Goal: Transaction & Acquisition: Purchase product/service

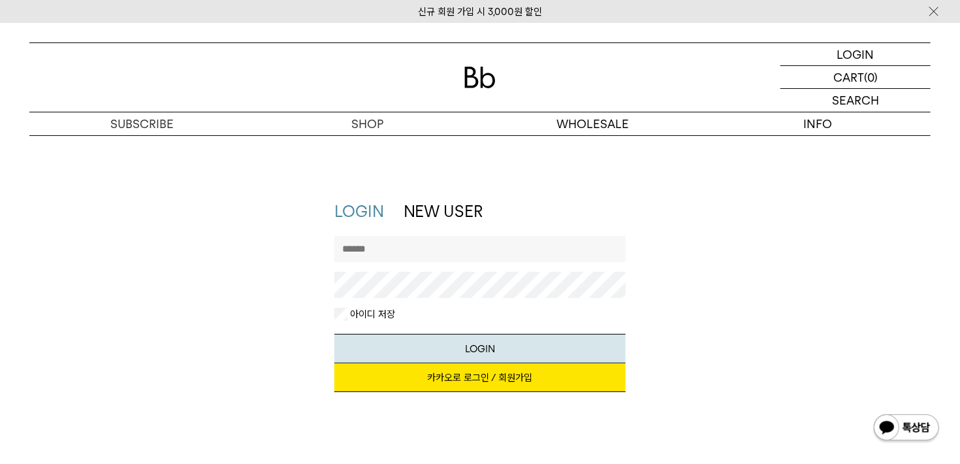
click at [387, 249] on input "text" at bounding box center [480, 249] width 292 height 26
type input "*******"
click at [334, 334] on button "LOGIN" at bounding box center [480, 348] width 292 height 29
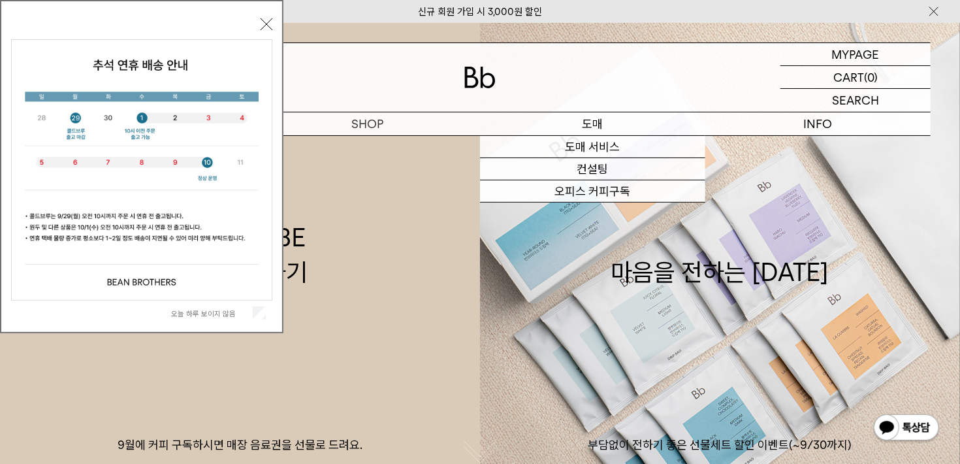
click at [599, 124] on p "도매" at bounding box center [592, 123] width 225 height 23
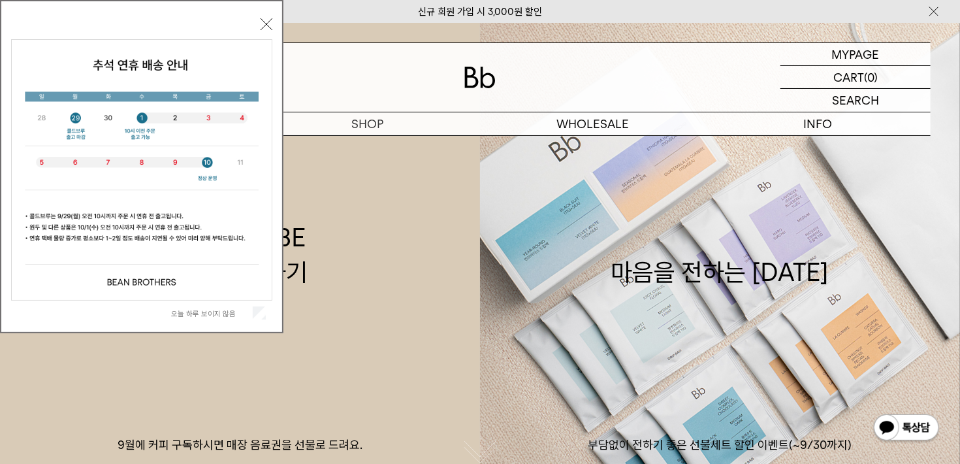
click at [261, 22] on button "닫기" at bounding box center [267, 24] width 12 height 12
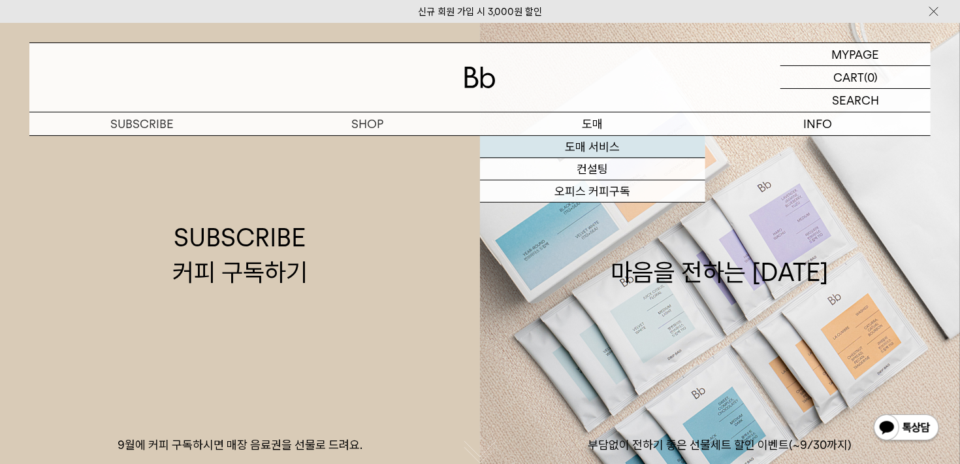
click at [581, 155] on link "도매 서비스" at bounding box center [592, 147] width 225 height 22
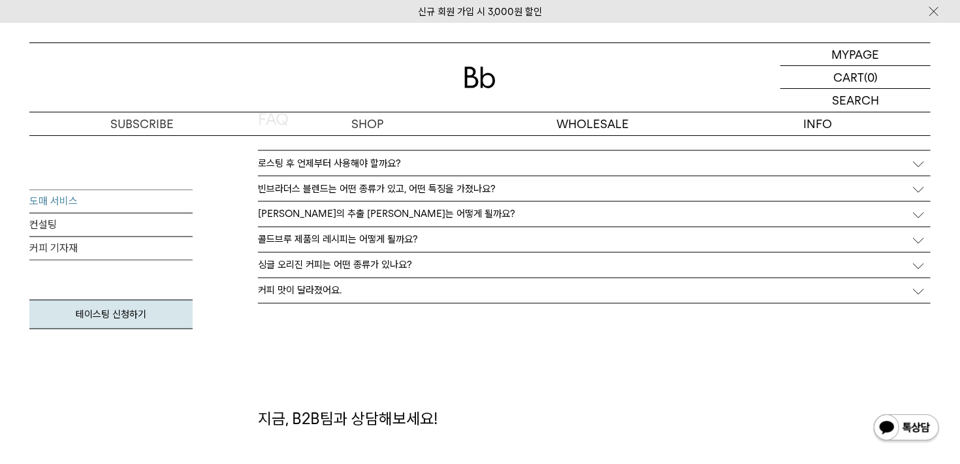
scroll to position [3408, 0]
click at [417, 266] on div "싱글 오리진 커피는 어떤 종류가 있나요?" at bounding box center [594, 264] width 673 height 25
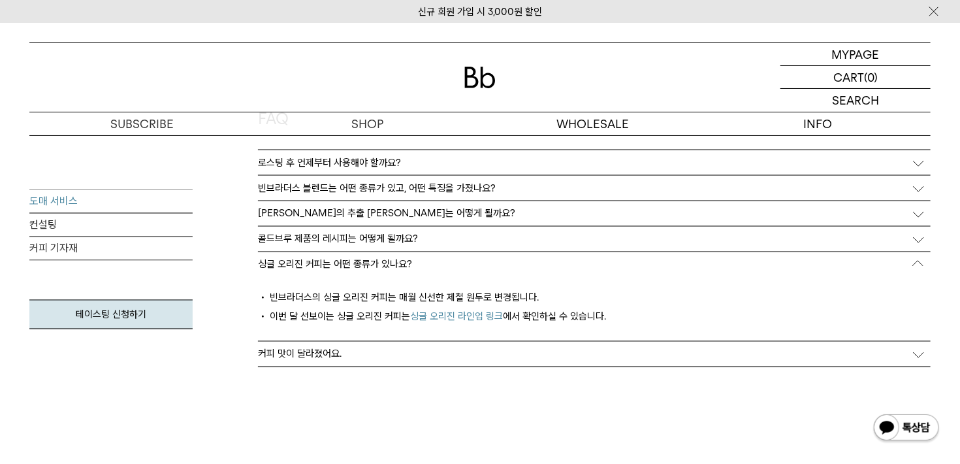
click at [437, 321] on link "싱글 오리진 라인업 링크" at bounding box center [456, 317] width 93 height 12
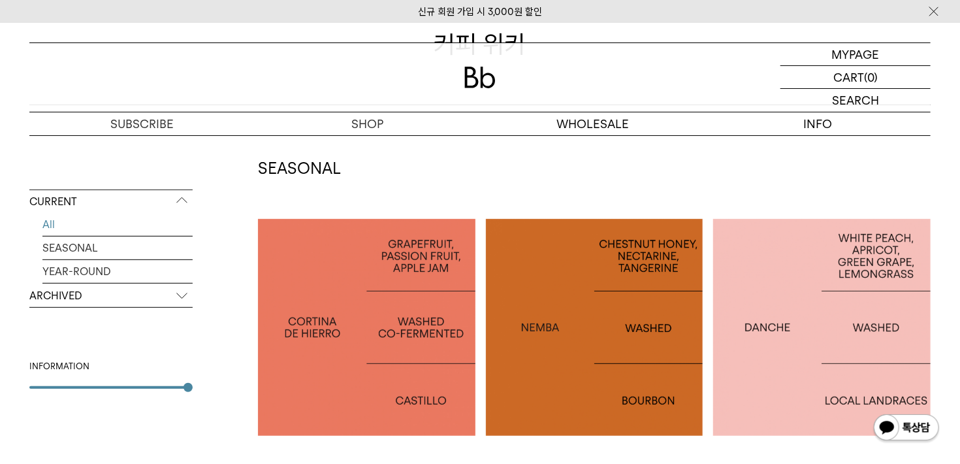
scroll to position [185, 0]
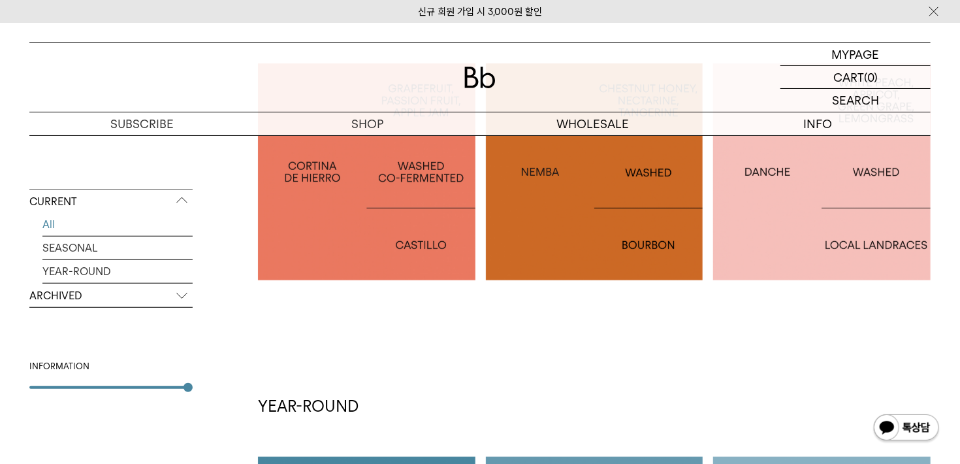
scroll to position [252, 0]
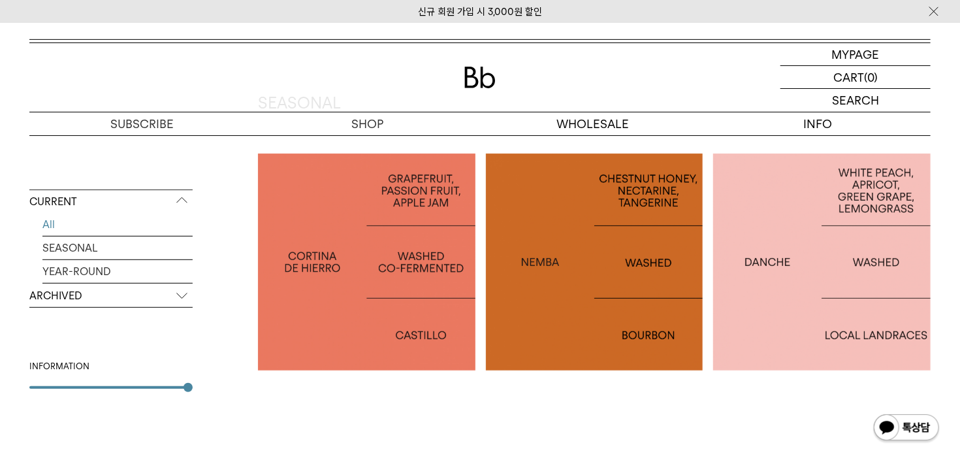
click at [441, 244] on p "[GEOGRAPHIC_DATA] CORTINA DE HIERRO" at bounding box center [366, 262] width 217 height 38
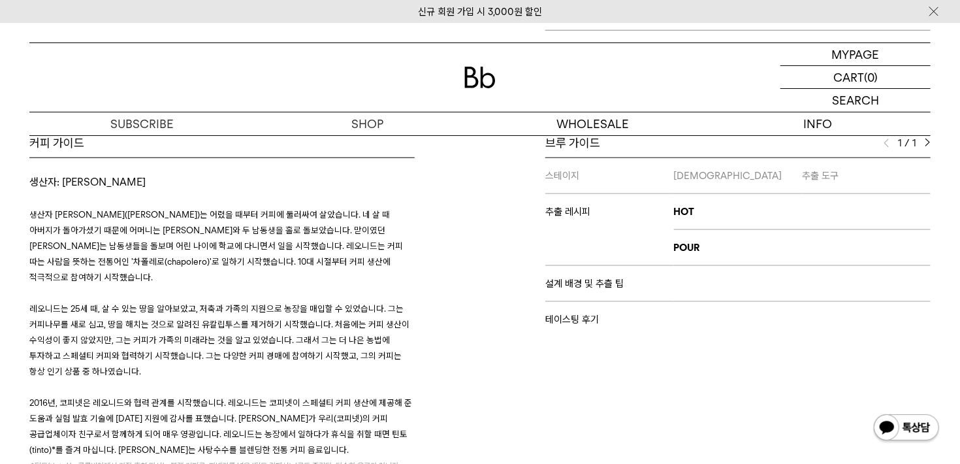
scroll to position [582, 0]
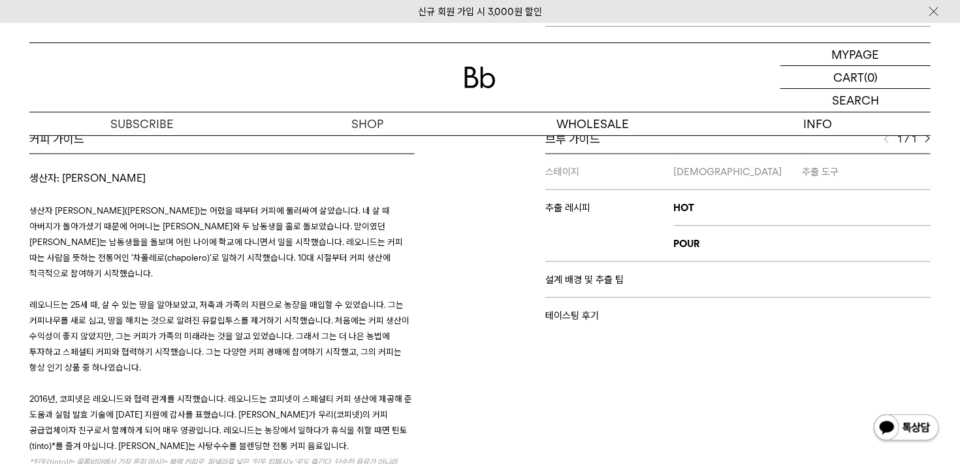
click at [373, 140] on div "커피 가이드" at bounding box center [221, 139] width 385 height 16
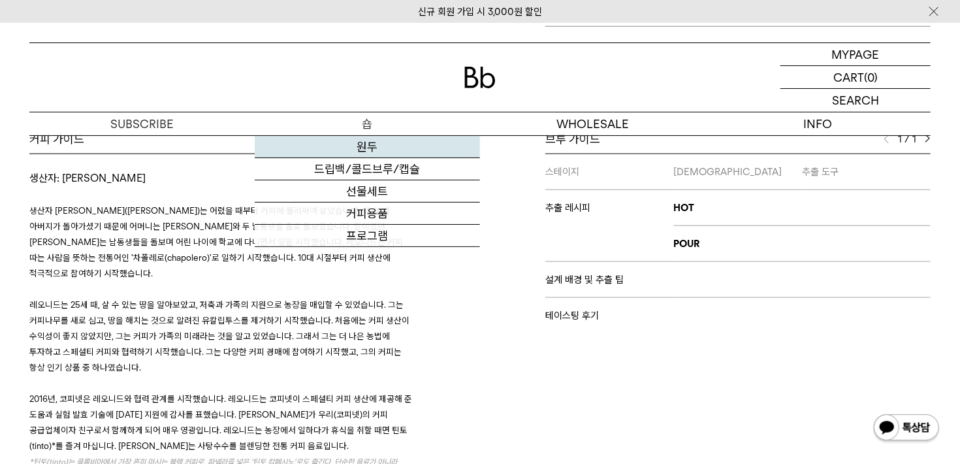
click at [373, 149] on link "원두" at bounding box center [367, 147] width 225 height 22
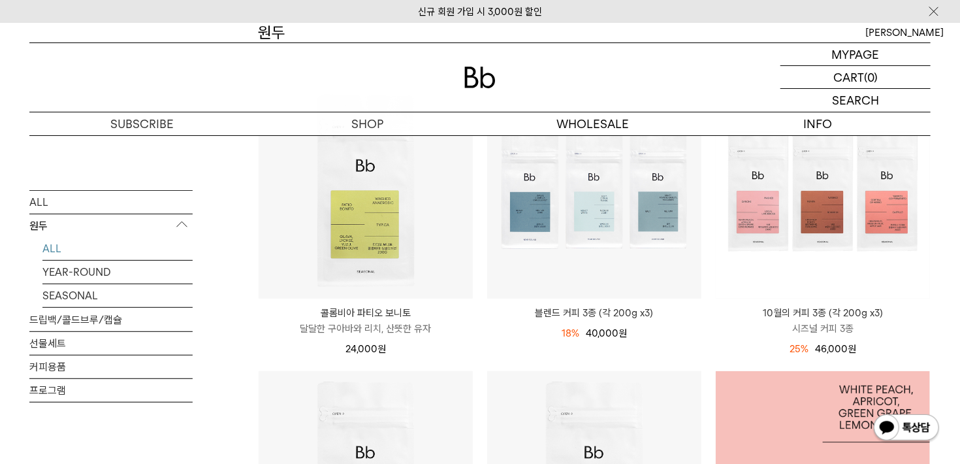
scroll to position [174, 0]
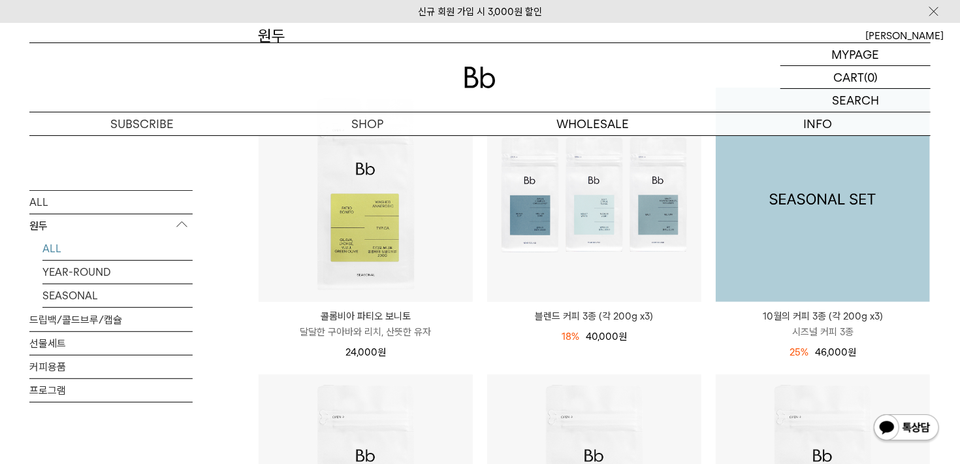
click at [798, 181] on img at bounding box center [823, 194] width 214 height 214
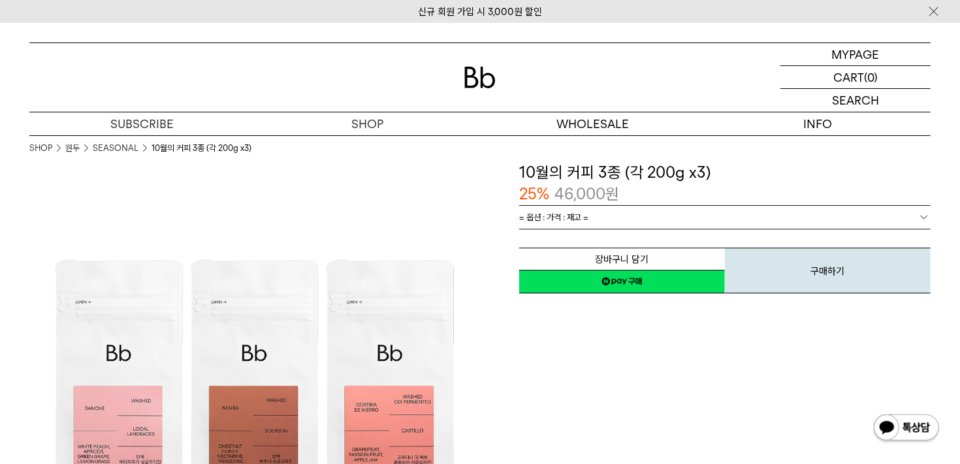
click at [641, 215] on link "= 옵션 : 가격 : 재고 =" at bounding box center [724, 217] width 411 height 23
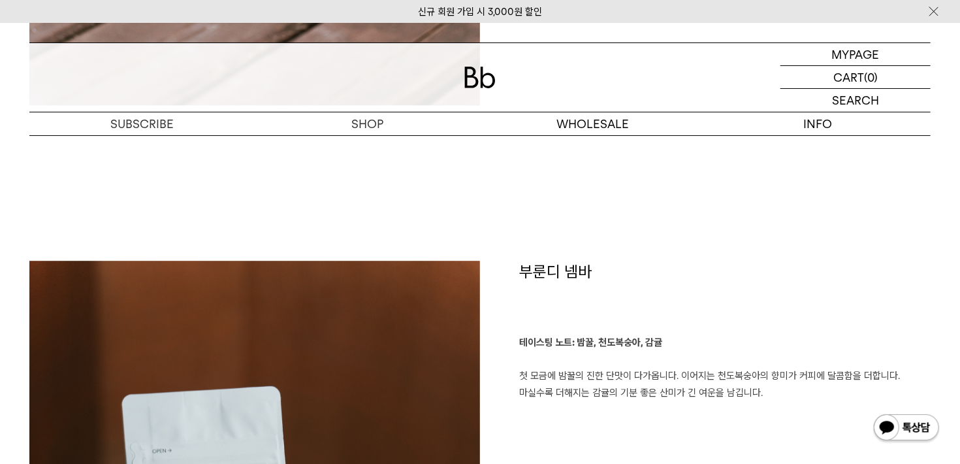
scroll to position [1653, 0]
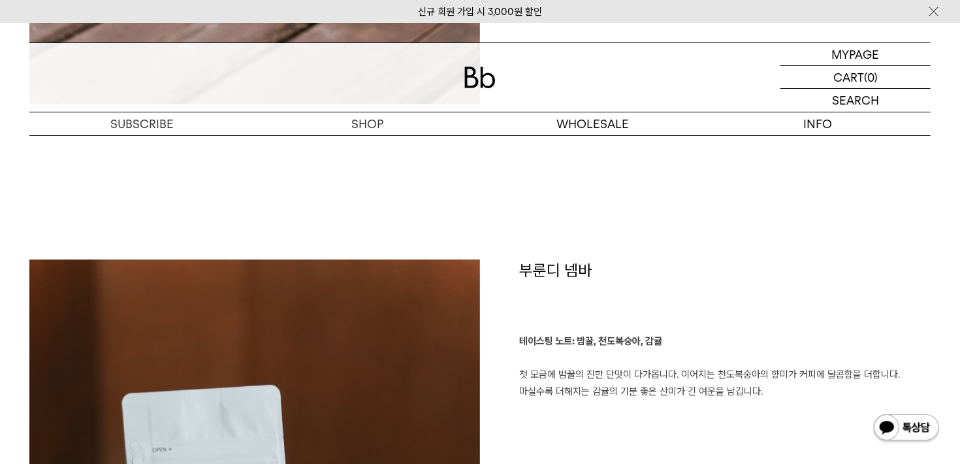
click at [571, 300] on h1 "부룬디 넴바" at bounding box center [724, 296] width 411 height 74
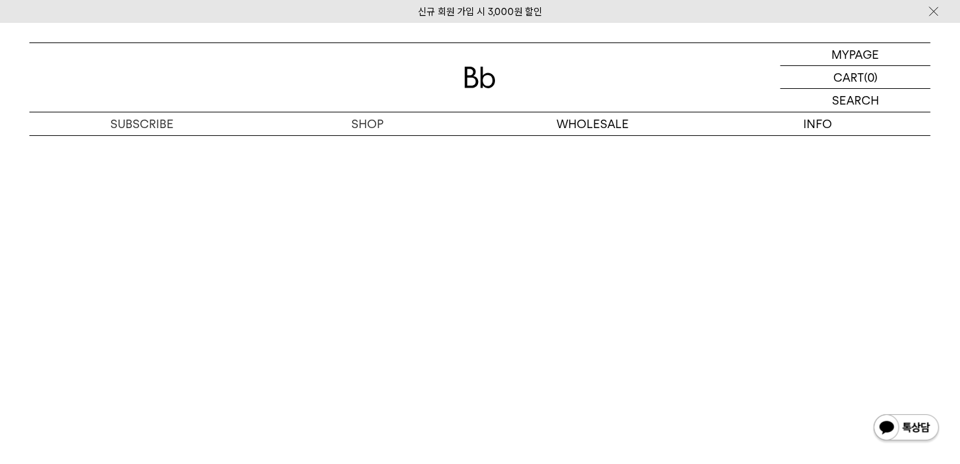
scroll to position [4324, 0]
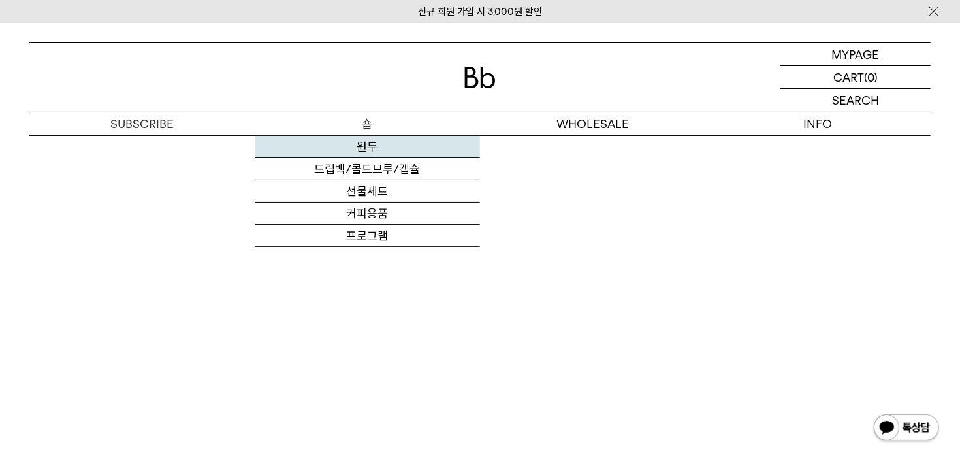
click at [362, 141] on link "원두" at bounding box center [367, 147] width 225 height 22
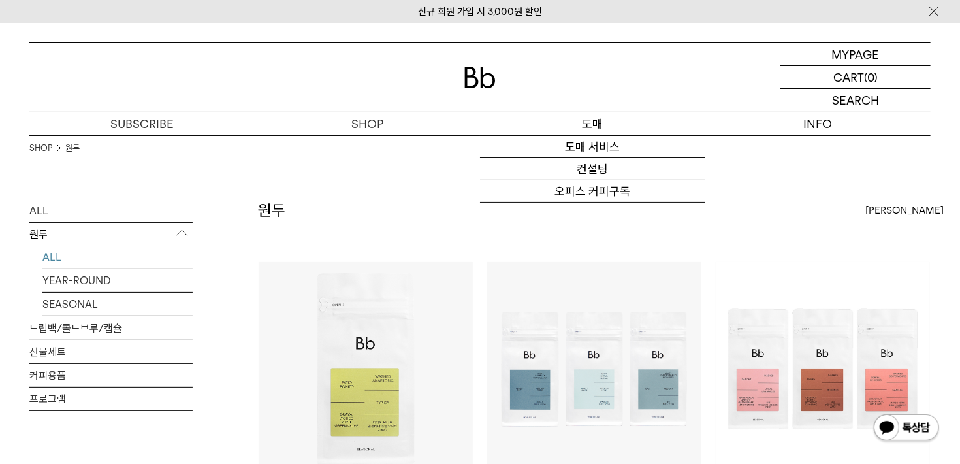
click at [610, 114] on p "도매" at bounding box center [592, 123] width 225 height 23
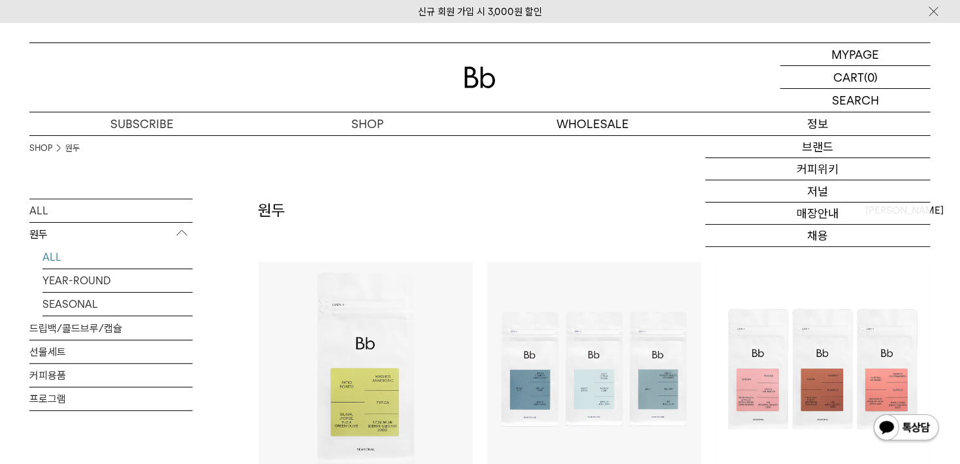
click at [799, 127] on p "정보" at bounding box center [817, 123] width 225 height 23
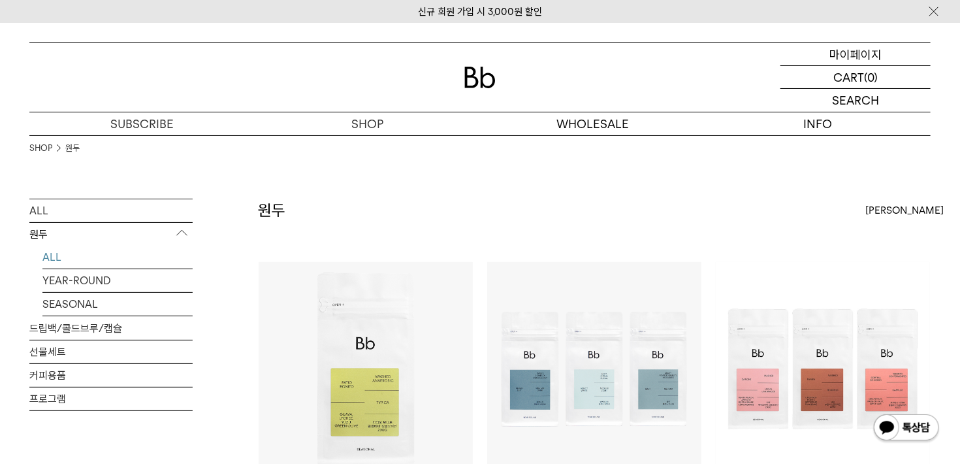
click at [832, 50] on p "마이페이지" at bounding box center [855, 54] width 52 height 22
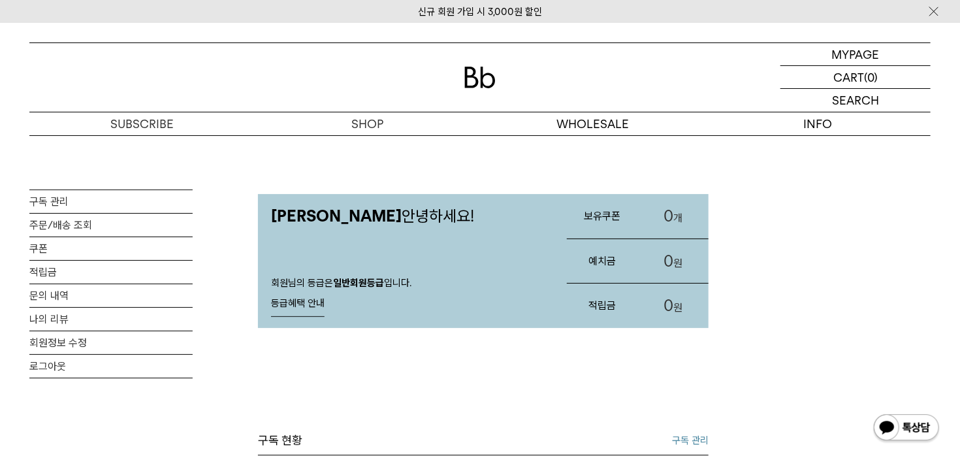
click at [313, 309] on link "등급혜택 안내" at bounding box center [298, 304] width 54 height 26
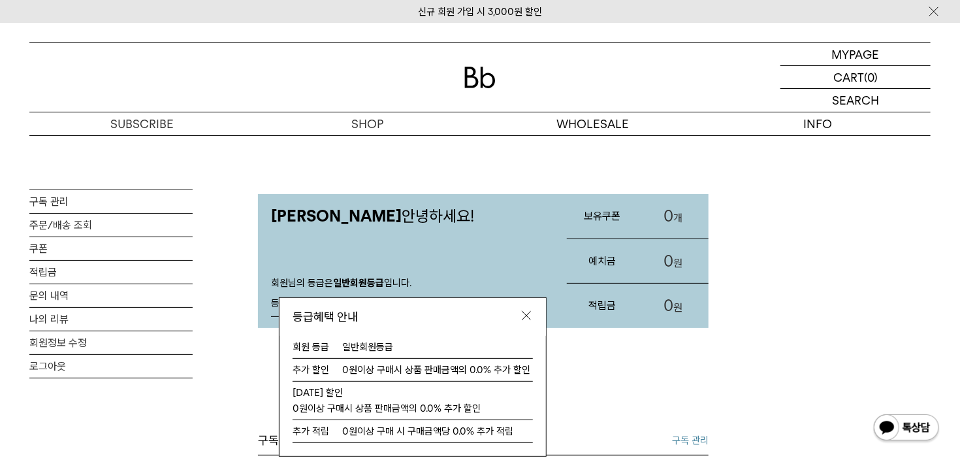
click at [528, 318] on img at bounding box center [526, 315] width 13 height 13
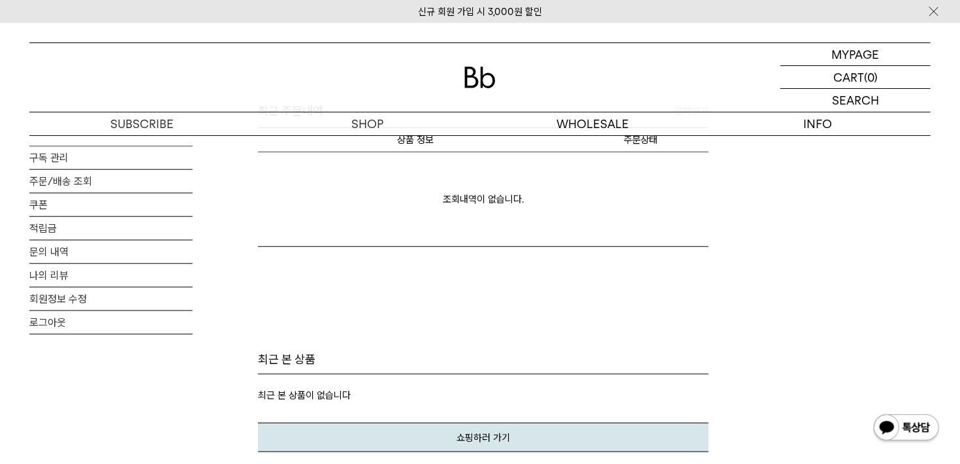
scroll to position [533, 0]
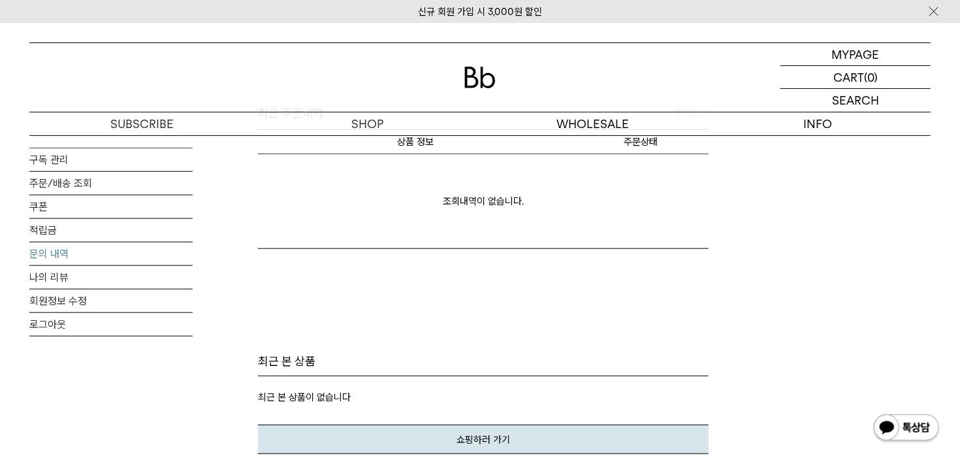
click at [68, 250] on link "문의 내역" at bounding box center [110, 253] width 163 height 23
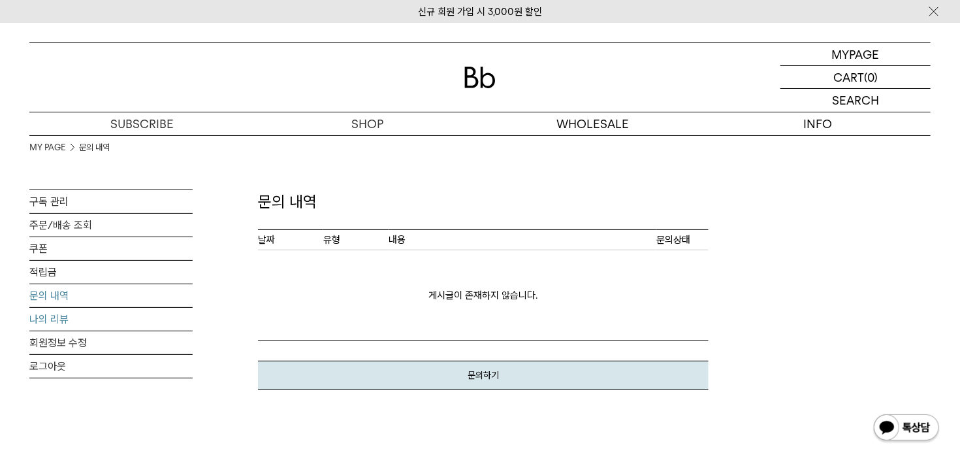
click at [74, 321] on link "나의 리뷰" at bounding box center [110, 319] width 163 height 23
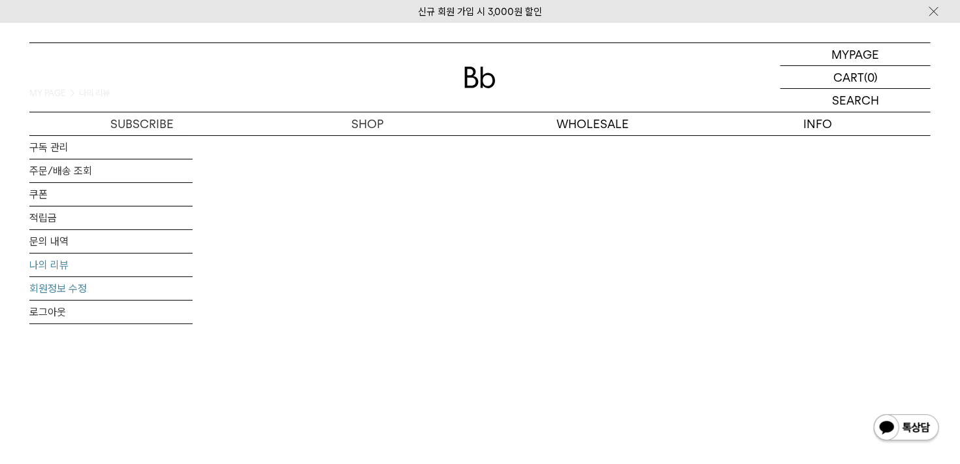
click at [80, 290] on link "회원정보 수정" at bounding box center [110, 288] width 163 height 23
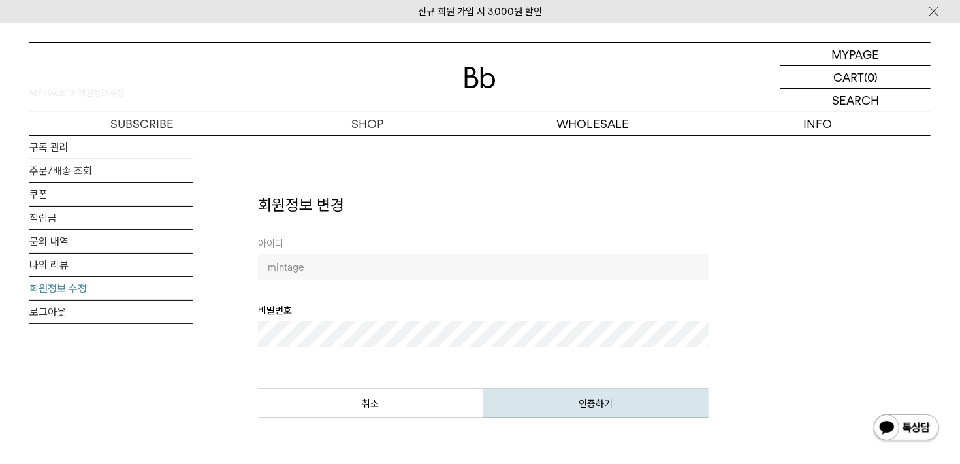
click at [483, 388] on button "인증하기" at bounding box center [595, 402] width 225 height 29
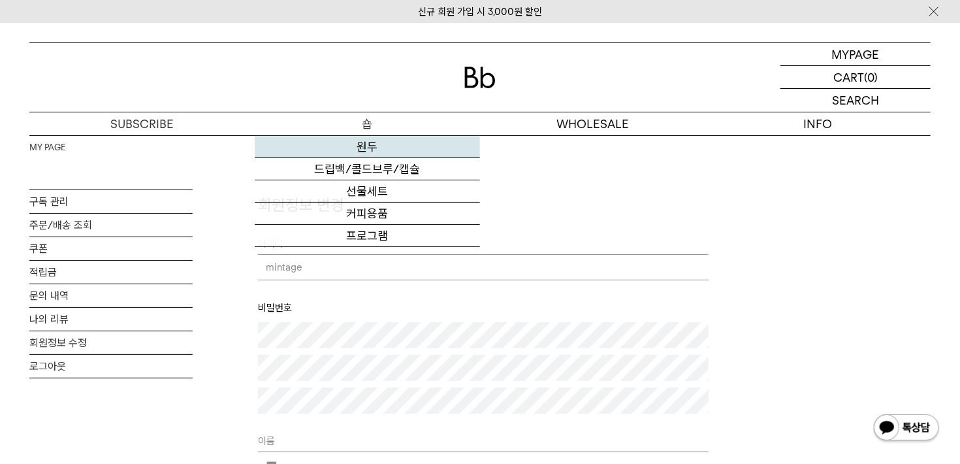
click at [370, 153] on link "원두" at bounding box center [367, 147] width 225 height 22
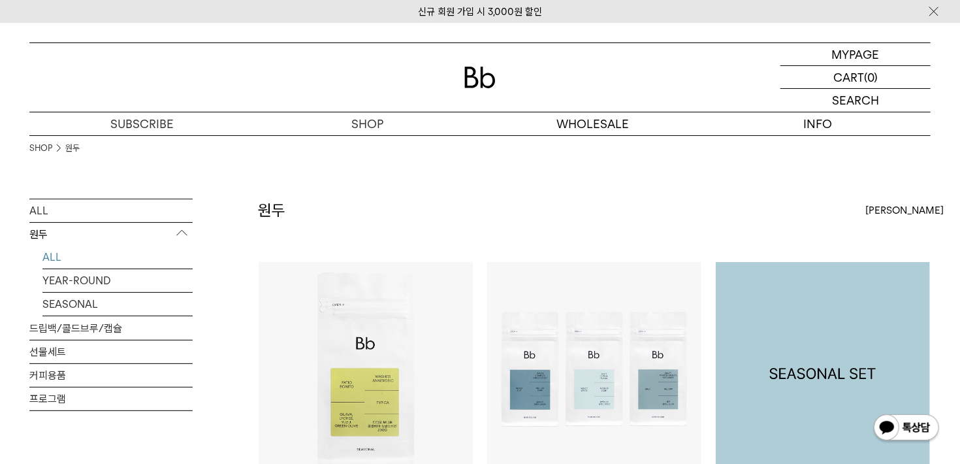
scroll to position [185, 0]
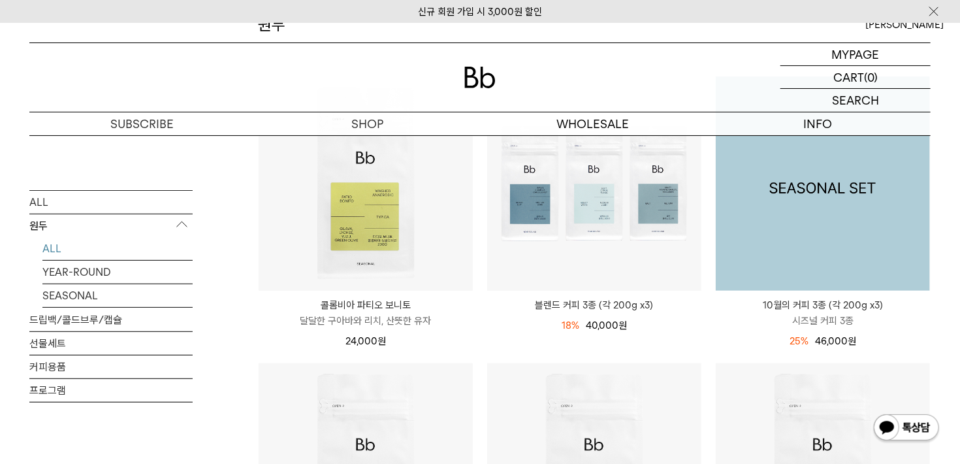
click at [822, 242] on img at bounding box center [823, 183] width 214 height 214
click at [812, 230] on img at bounding box center [823, 183] width 214 height 214
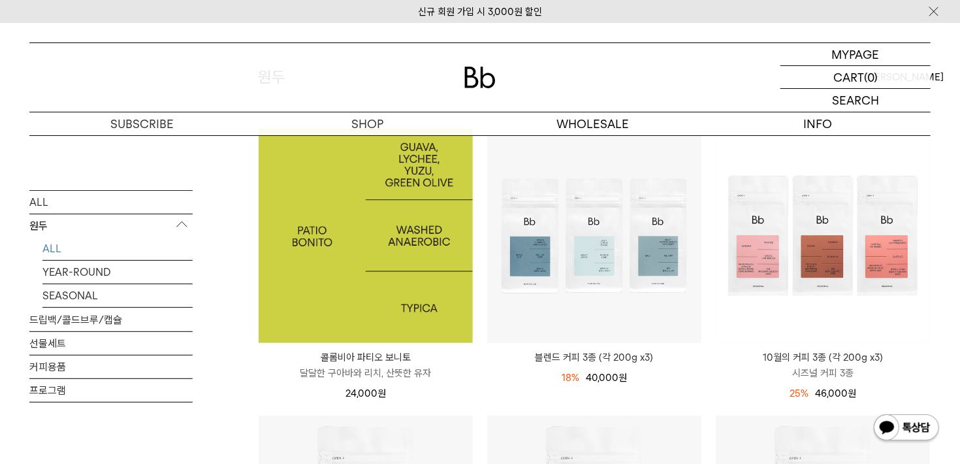
scroll to position [133, 0]
click at [402, 236] on img at bounding box center [366, 236] width 214 height 214
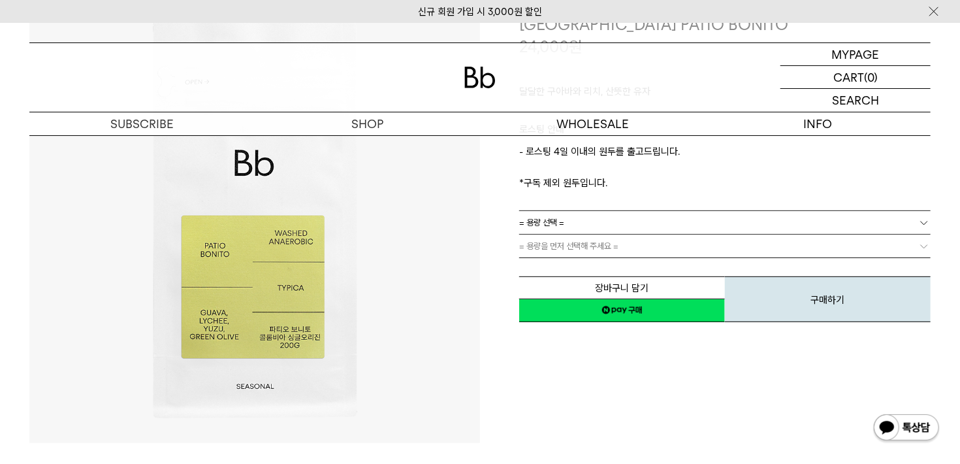
scroll to position [177, 0]
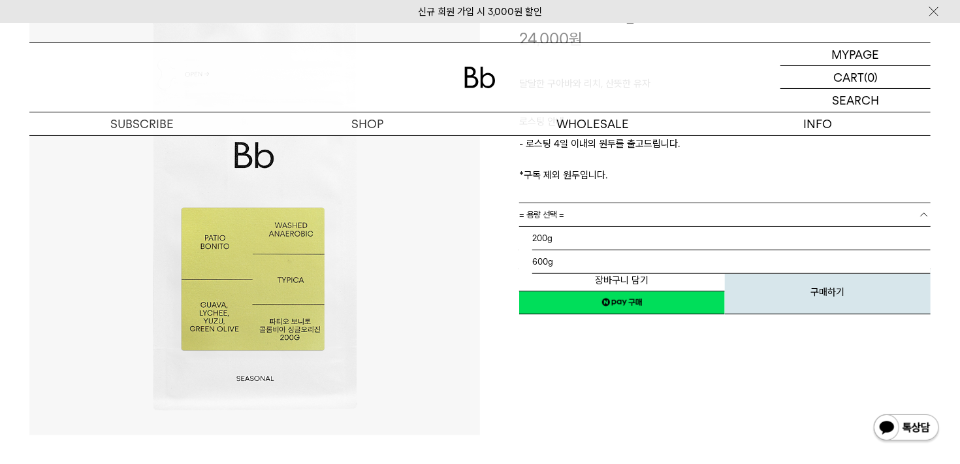
click at [592, 215] on link "= 용량 선택 =" at bounding box center [724, 214] width 411 height 23
click at [585, 234] on li "200g" at bounding box center [731, 239] width 398 height 24
click at [585, 234] on span "= 용량을 먼저 선택해 주세요 =" at bounding box center [568, 238] width 99 height 23
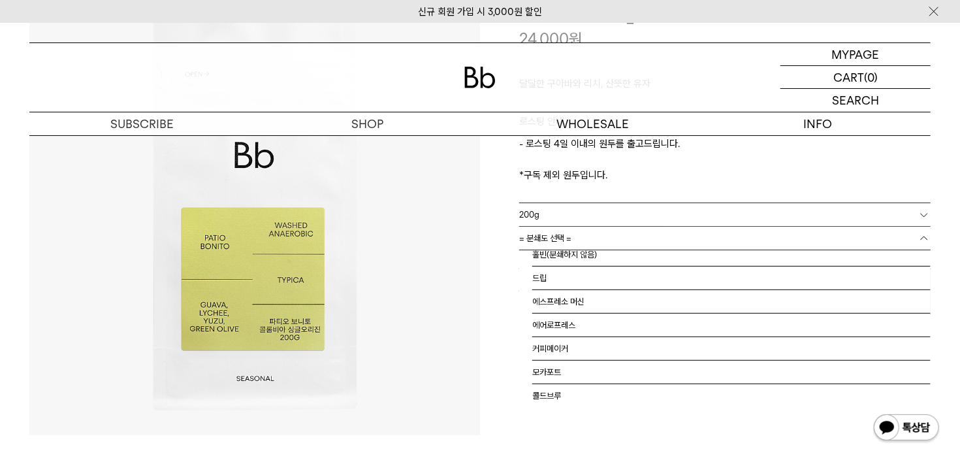
click at [585, 234] on link "= 분쇄도 선택 =" at bounding box center [724, 238] width 411 height 23
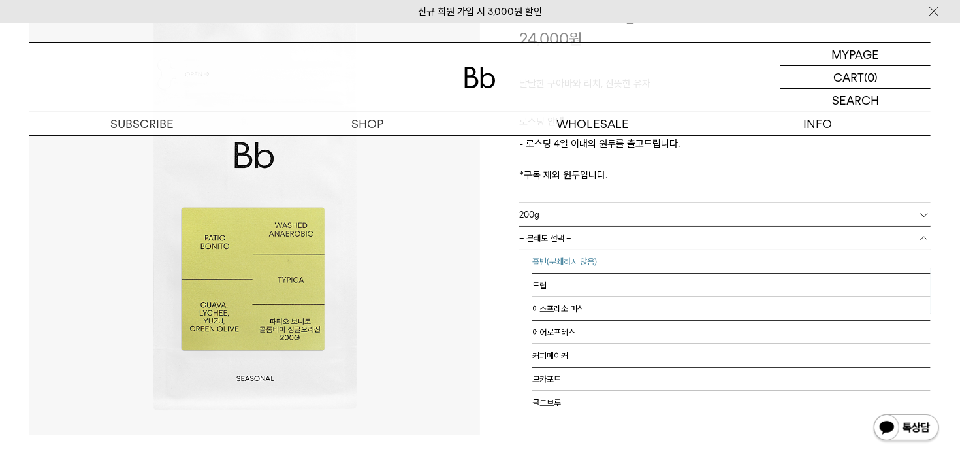
click at [580, 253] on li "홀빈(분쇄하지 않음)" at bounding box center [731, 262] width 398 height 24
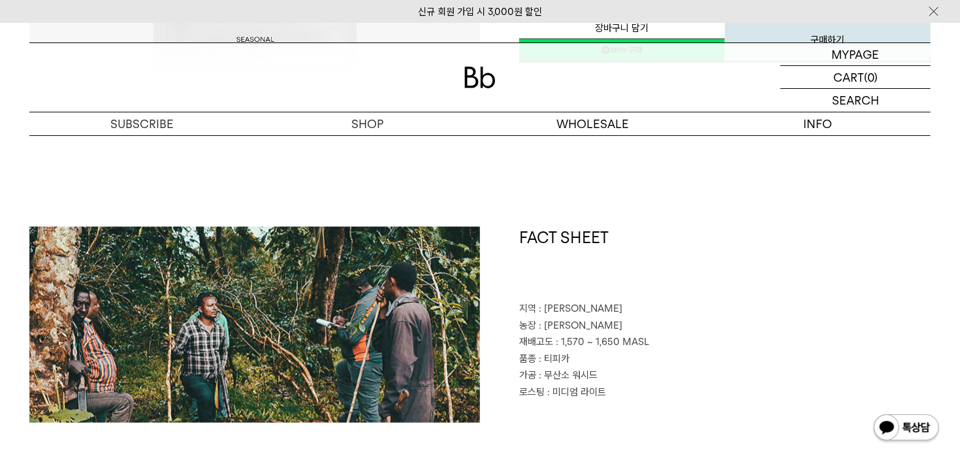
scroll to position [516, 0]
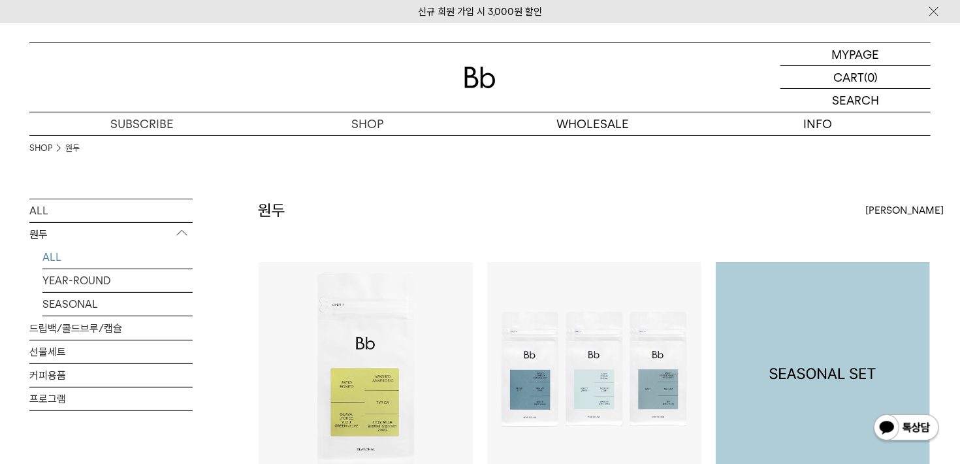
click at [802, 328] on img at bounding box center [823, 369] width 214 height 214
